Goal: Find specific page/section

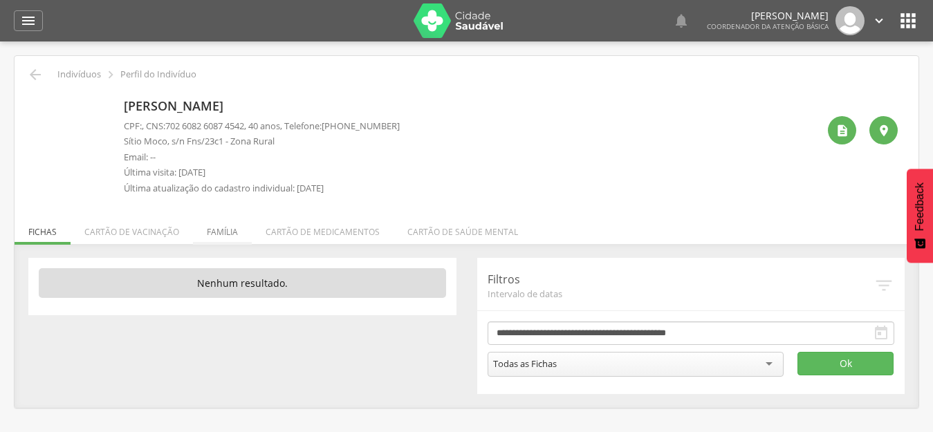
click at [214, 231] on li "Família" at bounding box center [222, 228] width 59 height 33
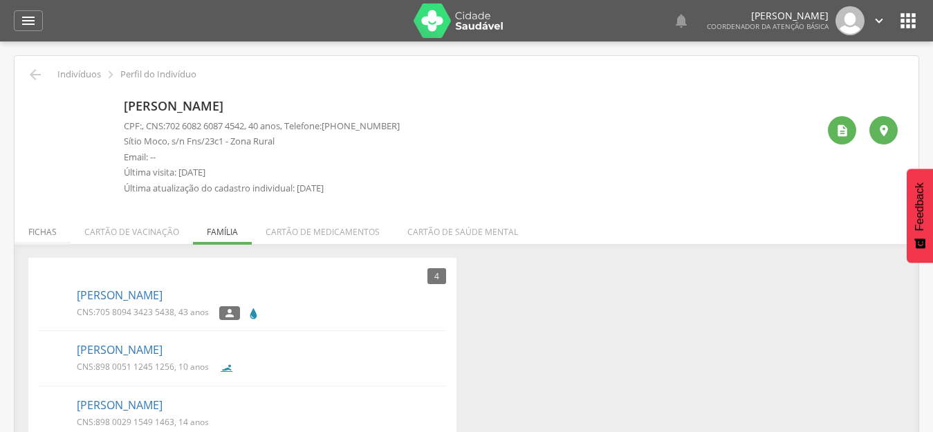
click at [48, 237] on li "Fichas" at bounding box center [43, 228] width 56 height 33
